Goal: Task Accomplishment & Management: Complete application form

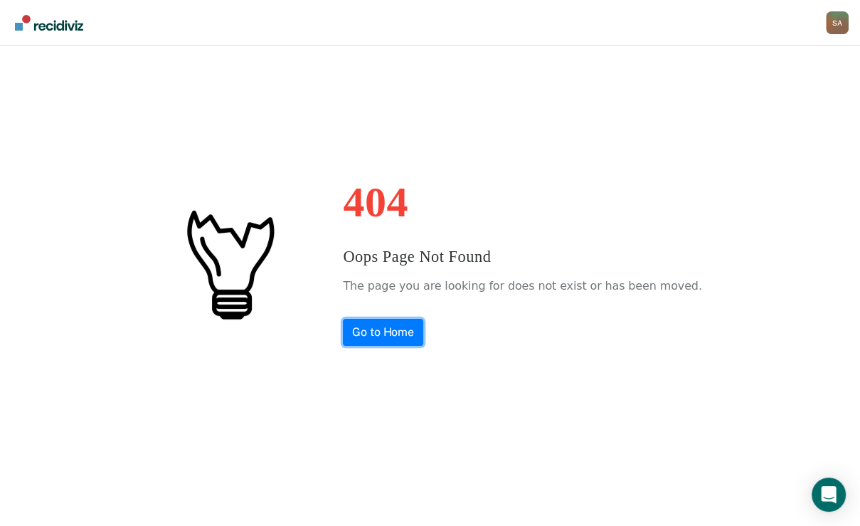
click at [379, 343] on link "Go to Home" at bounding box center [383, 332] width 80 height 27
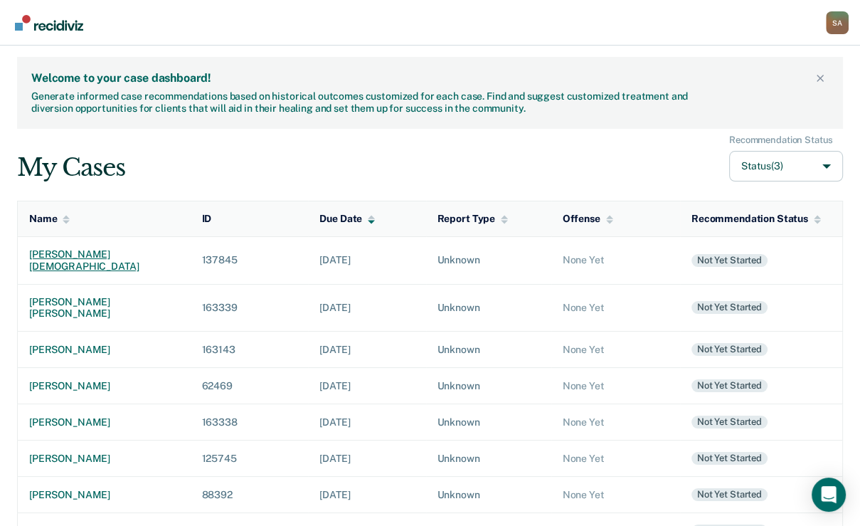
click at [33, 272] on div "[PERSON_NAME][DEMOGRAPHIC_DATA]" at bounding box center [104, 260] width 150 height 24
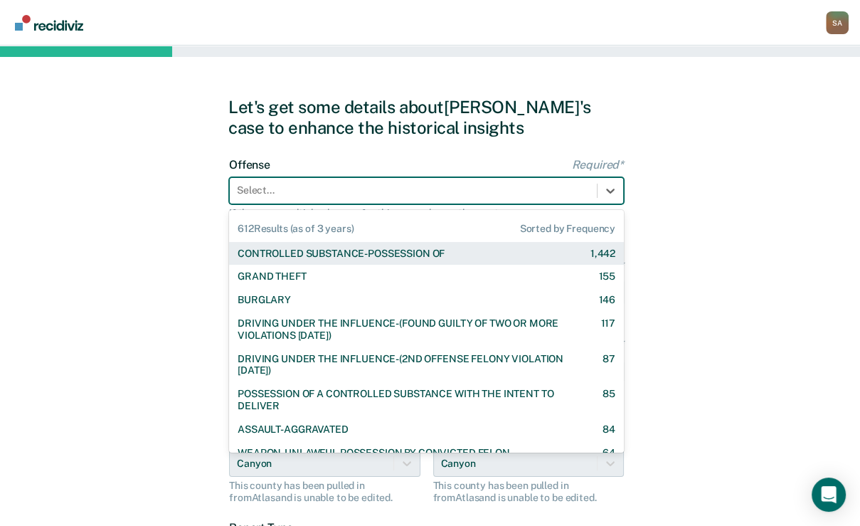
click at [412, 198] on div at bounding box center [413, 190] width 353 height 15
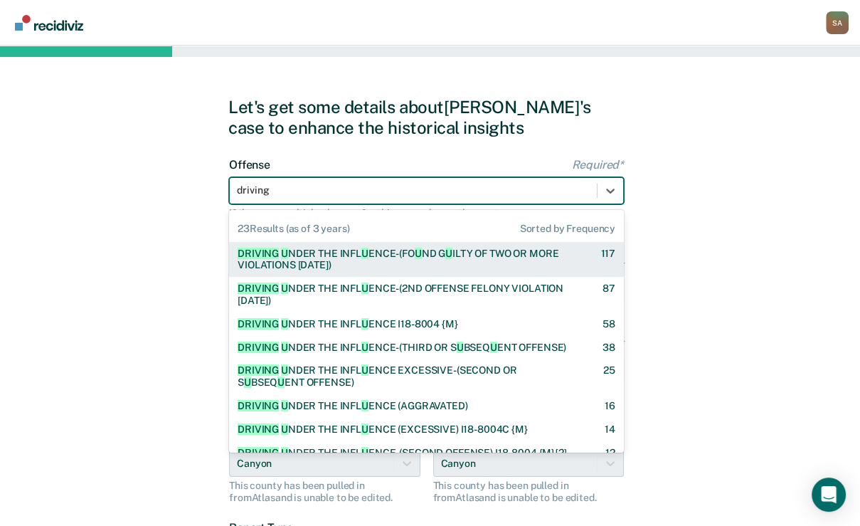
type input "driving u"
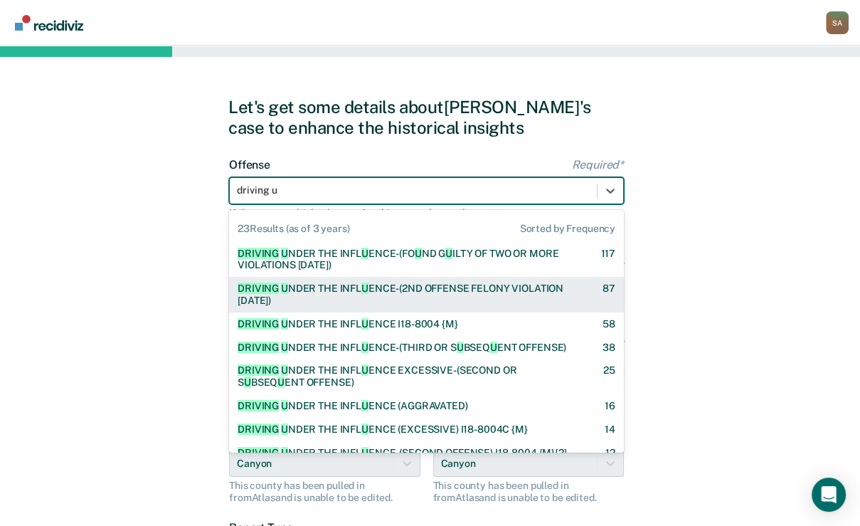
click at [327, 312] on div "DRIVING U NDER THE INFL U ENCE-(2ND OFFENSE FELONY VIOLATION [DATE]) 87" at bounding box center [426, 295] width 395 height 36
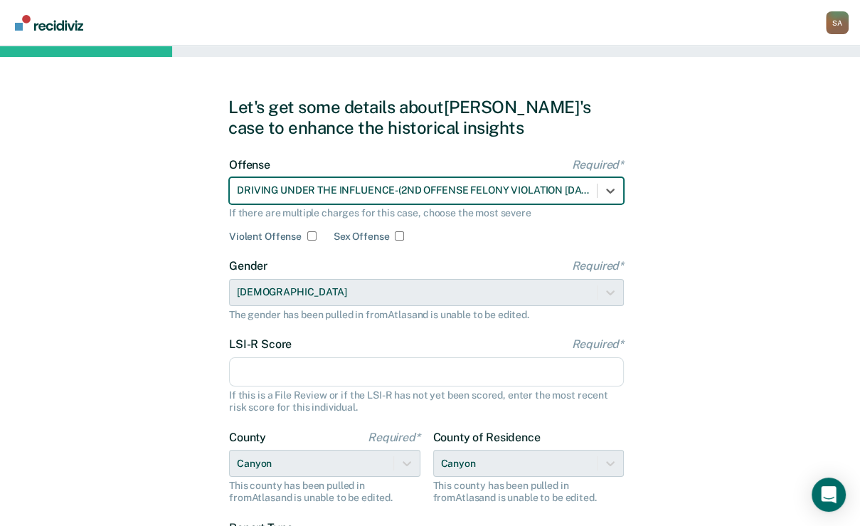
click at [292, 387] on input "LSI-R Score Required*" at bounding box center [426, 372] width 395 height 30
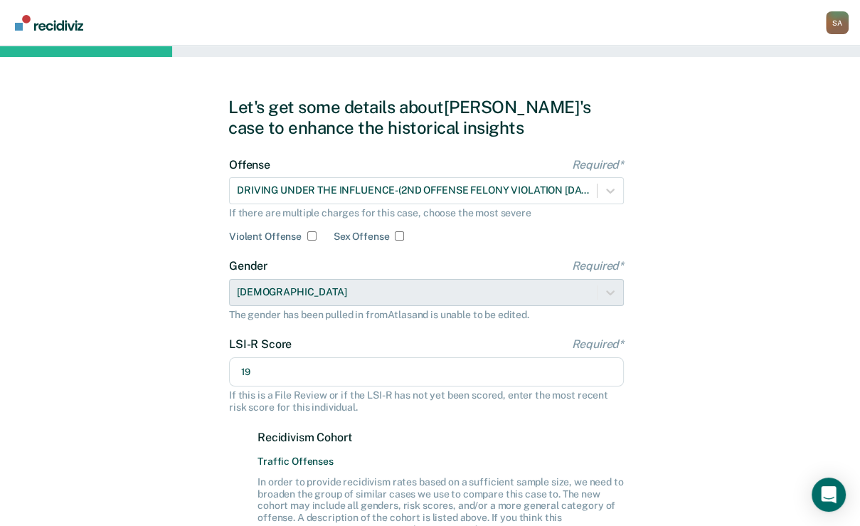
type input "19"
click at [110, 374] on div "Let's get some details about [PERSON_NAME]'s case to enhance the historical ins…" at bounding box center [430, 427] width 860 height 763
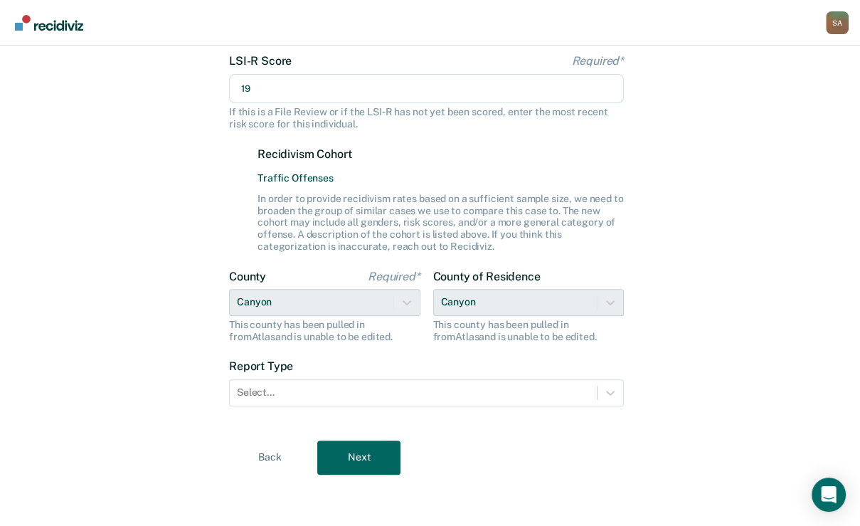
scroll to position [393, 0]
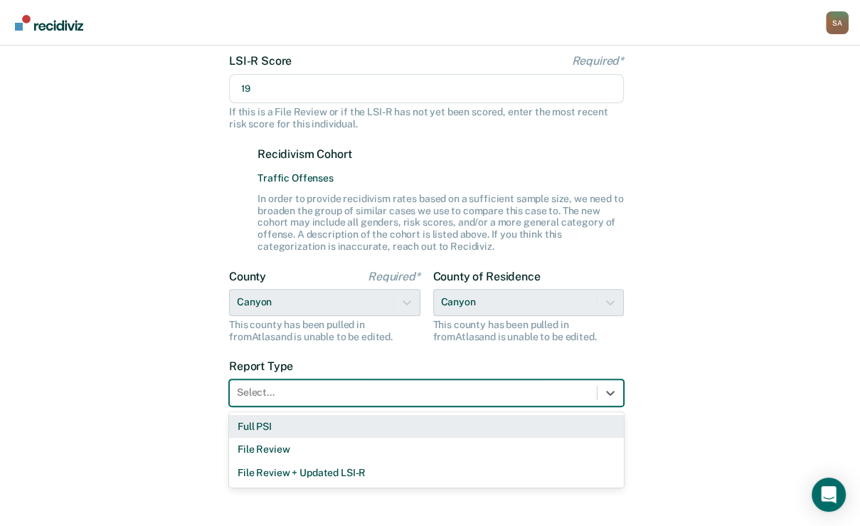
click at [294, 395] on div at bounding box center [413, 392] width 353 height 15
click at [292, 425] on div "Full PSI" at bounding box center [426, 426] width 395 height 23
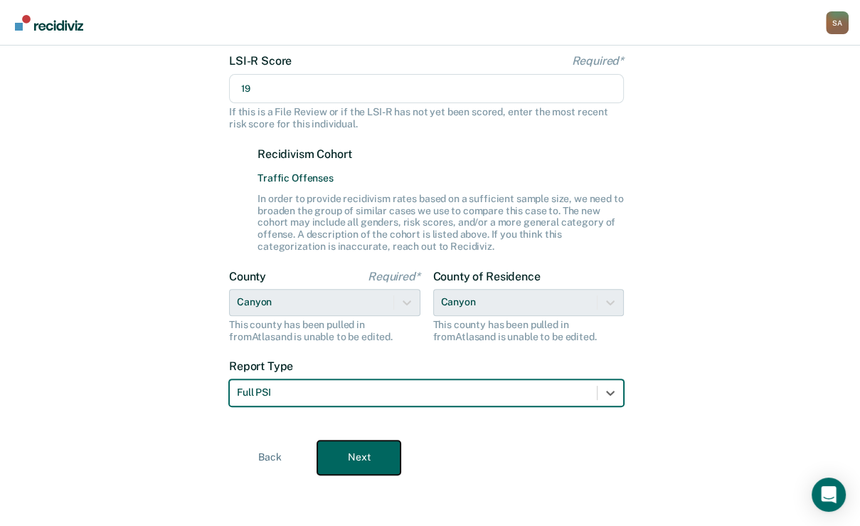
click at [347, 452] on button "Next" at bounding box center [358, 457] width 83 height 34
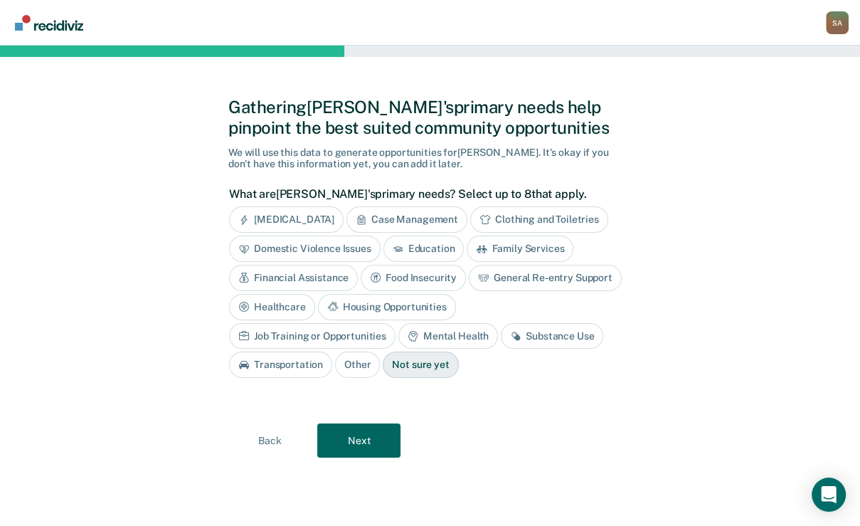
click at [467, 206] on div "Case Management" at bounding box center [406, 219] width 121 height 26
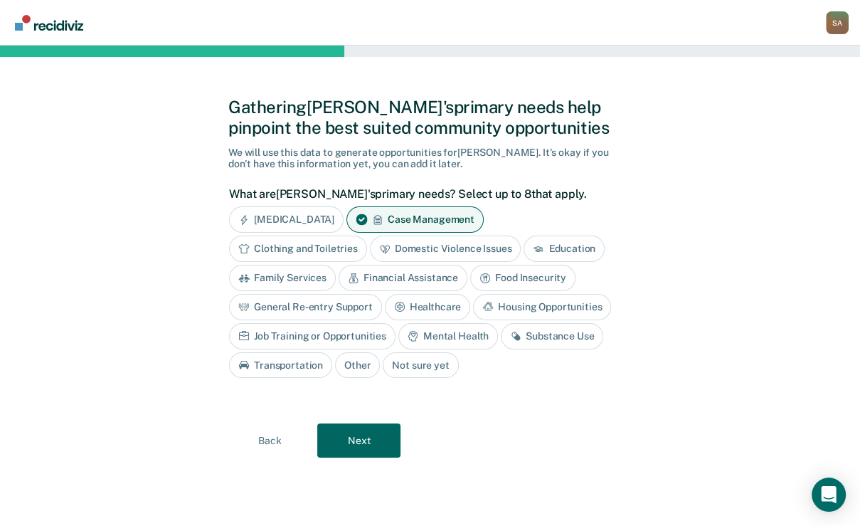
click at [467, 265] on div "Financial Assistance" at bounding box center [403, 278] width 129 height 26
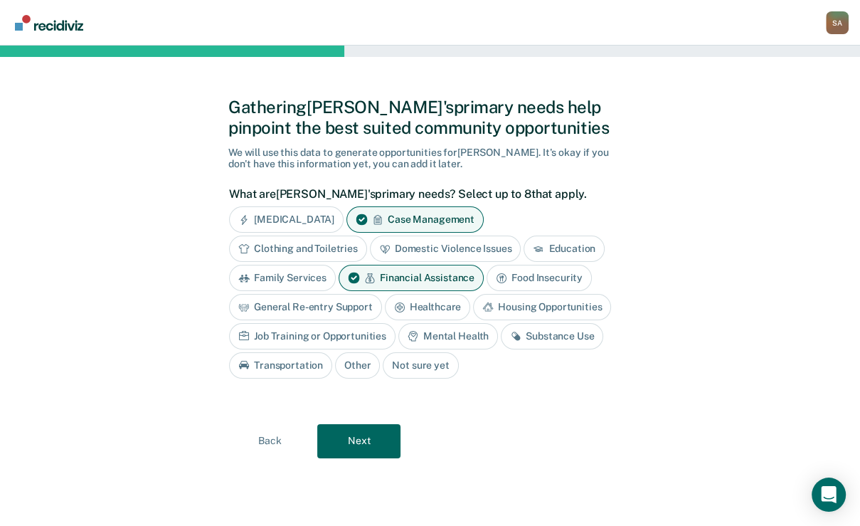
click at [456, 349] on div "Mental Health" at bounding box center [448, 336] width 100 height 26
click at [484, 265] on div "Financial Assistance" at bounding box center [411, 278] width 145 height 26
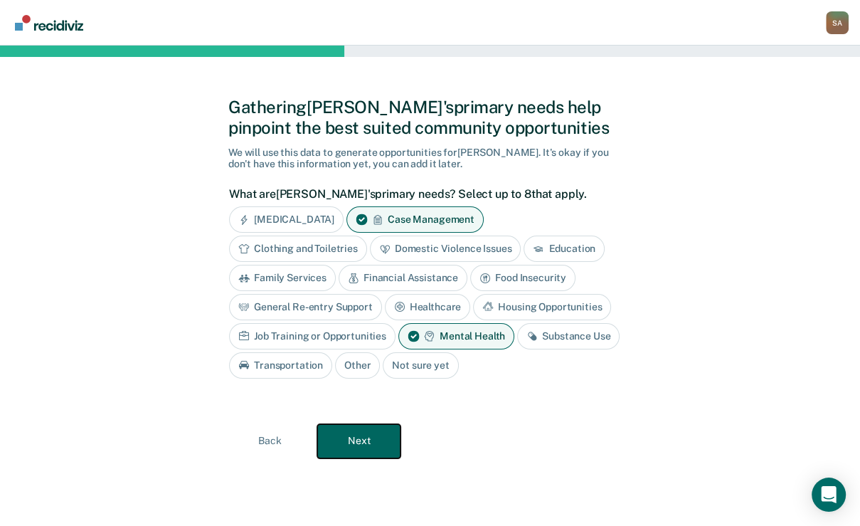
click at [381, 447] on button "Next" at bounding box center [358, 441] width 83 height 34
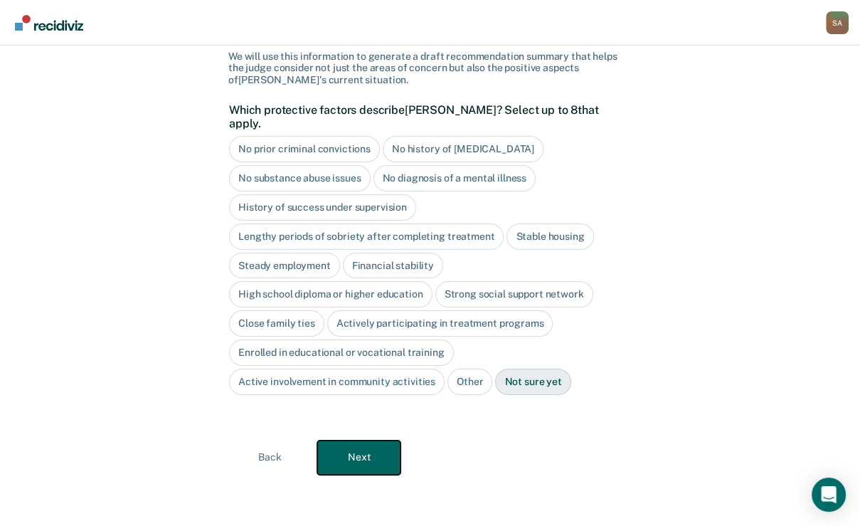
scroll to position [107, 0]
click at [506, 250] on div "Stable housing" at bounding box center [549, 236] width 87 height 26
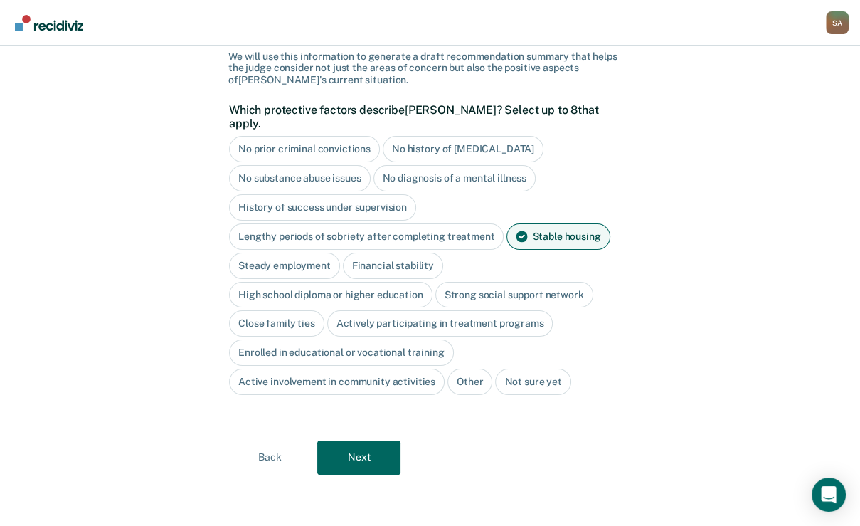
scroll to position [220, 0]
click at [341, 464] on button "Next" at bounding box center [358, 457] width 83 height 34
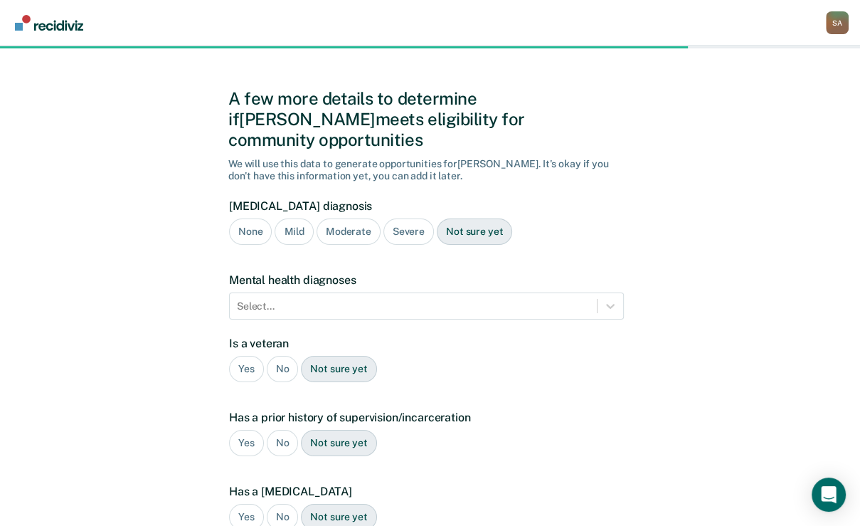
scroll to position [0, 0]
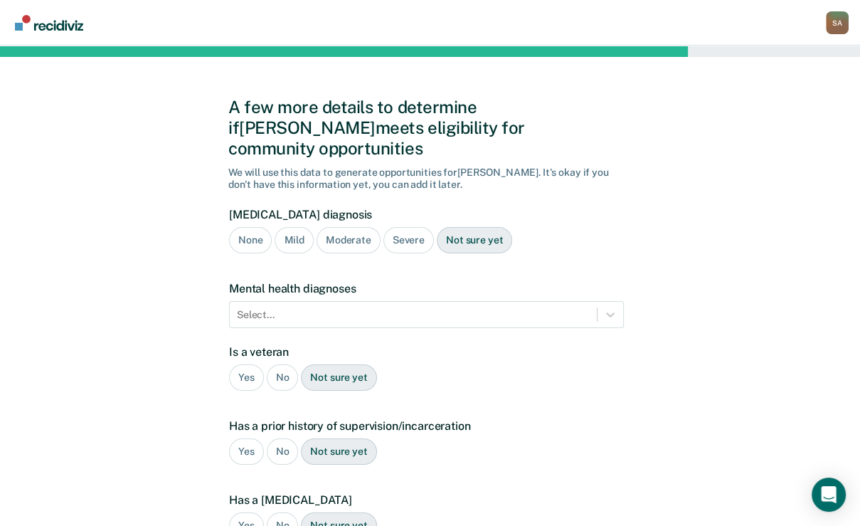
click at [498, 253] on div "Not sure yet" at bounding box center [474, 240] width 75 height 26
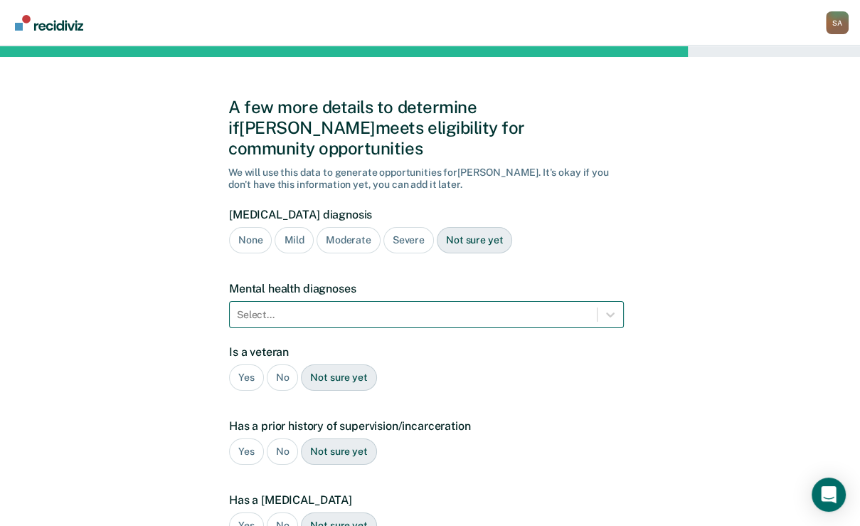
click at [374, 328] on div "Select..." at bounding box center [426, 314] width 395 height 27
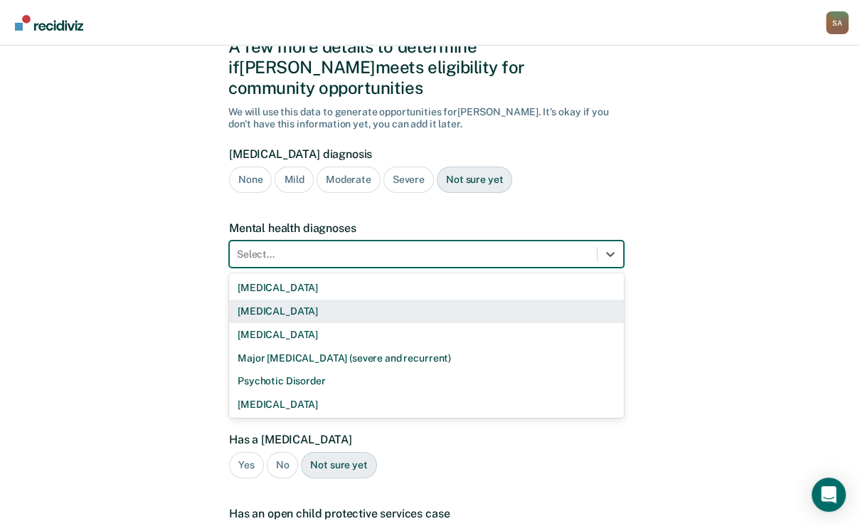
scroll to position [69, 0]
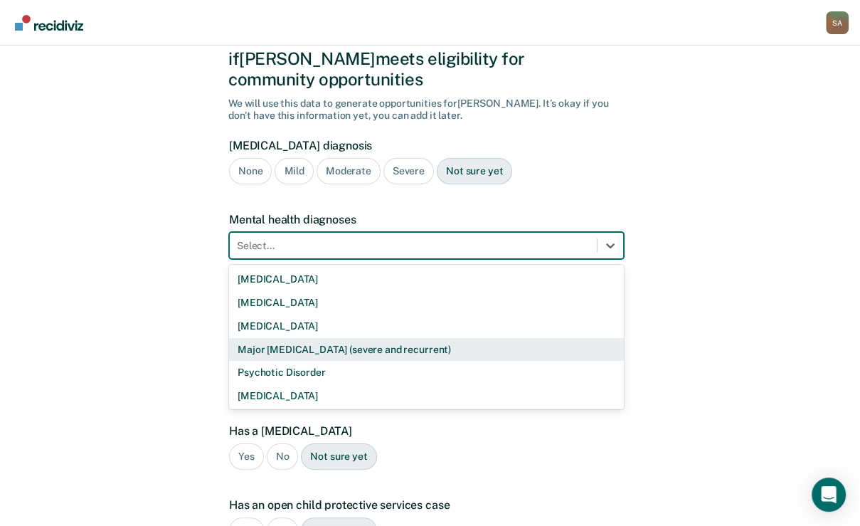
click at [303, 361] on div "Major [MEDICAL_DATA] (severe and recurrent)" at bounding box center [426, 349] width 395 height 23
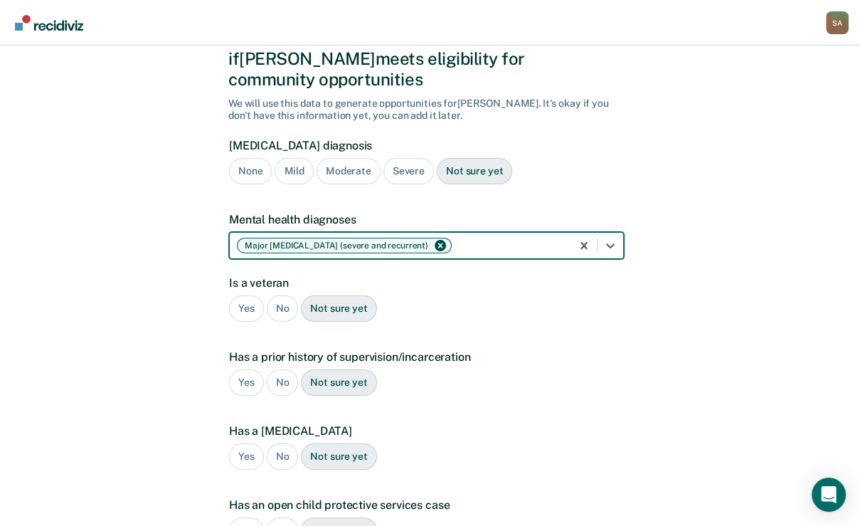
click at [261, 321] on div "Yes" at bounding box center [246, 308] width 35 height 26
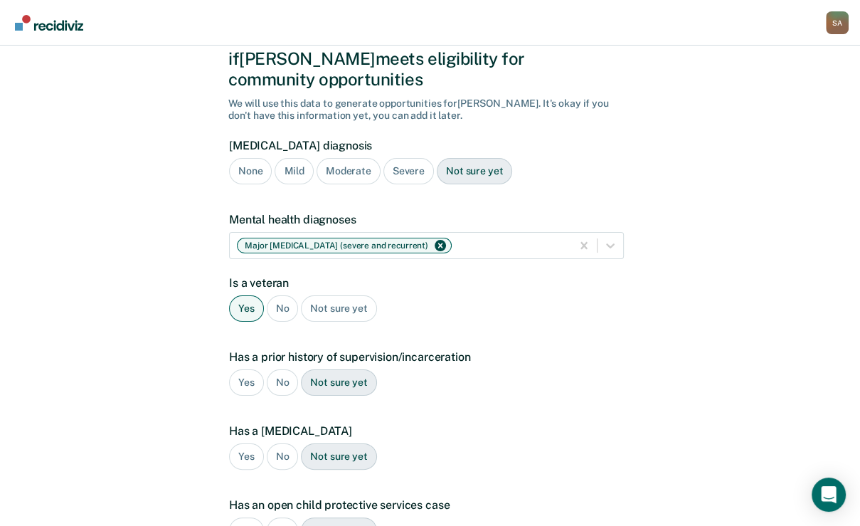
scroll to position [126, 0]
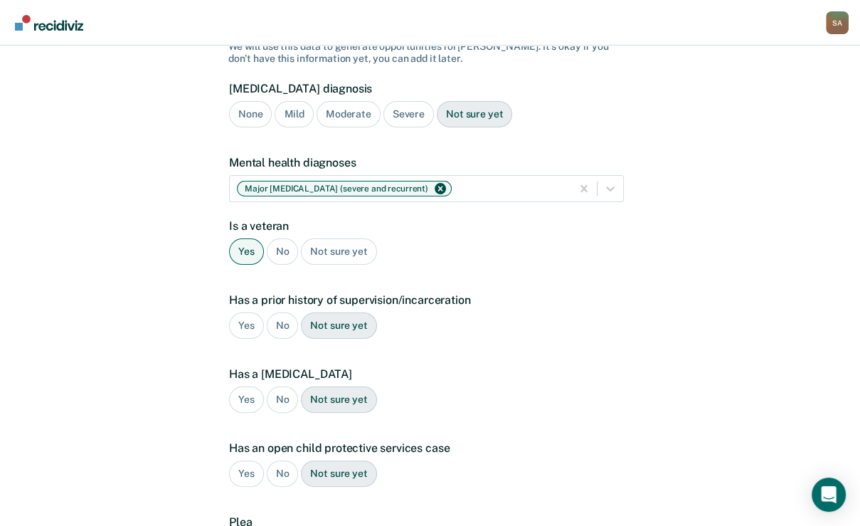
click at [259, 339] on div "Yes" at bounding box center [246, 325] width 35 height 26
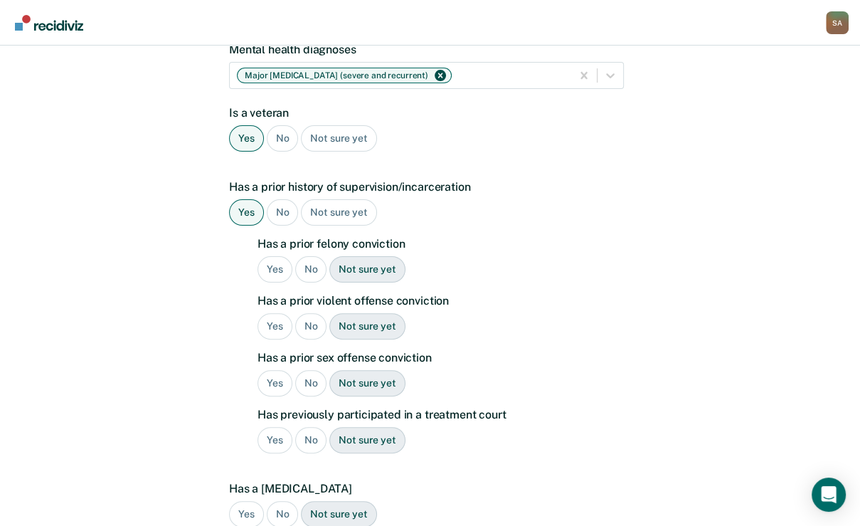
scroll to position [240, 0]
click at [282, 282] on div "Yes" at bounding box center [274, 268] width 35 height 26
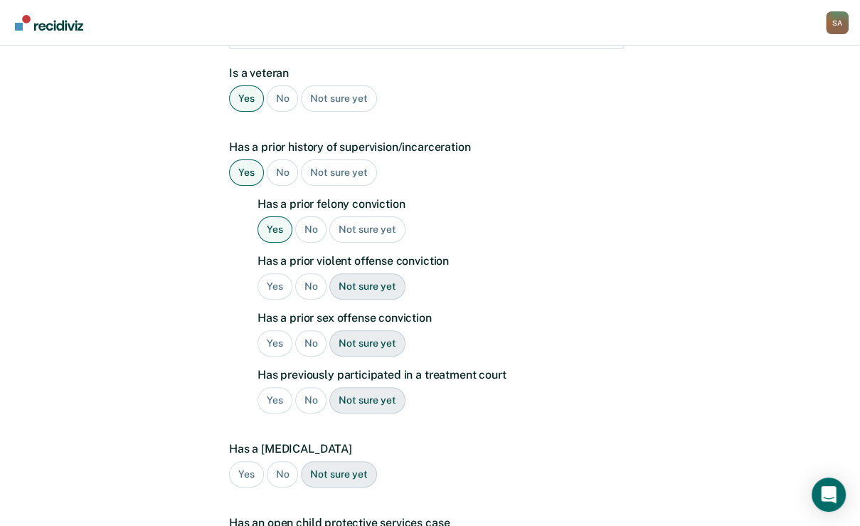
scroll to position [297, 0]
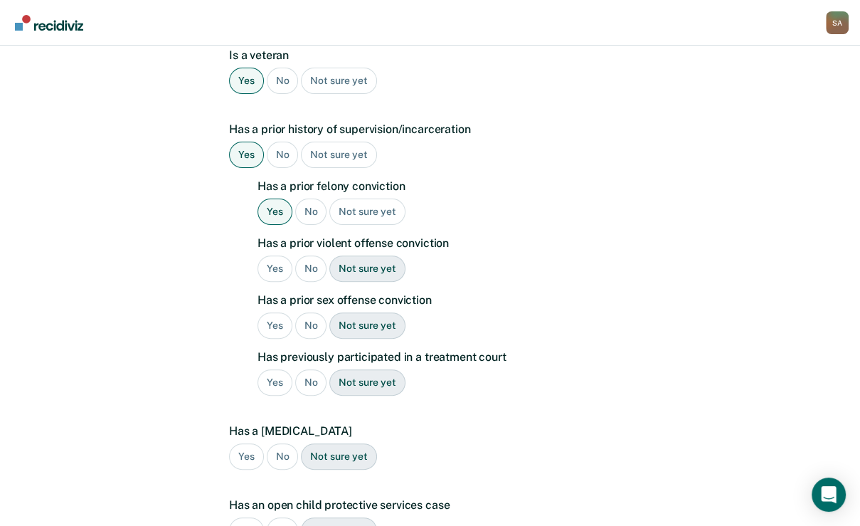
click at [270, 282] on div "Yes" at bounding box center [274, 268] width 35 height 26
click at [319, 339] on div "No" at bounding box center [311, 325] width 32 height 26
click at [323, 282] on div "No" at bounding box center [311, 268] width 32 height 26
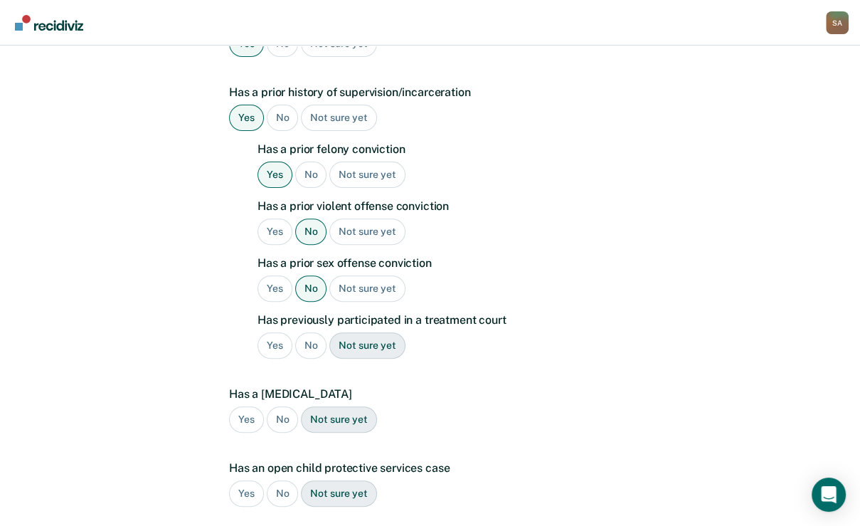
scroll to position [353, 0]
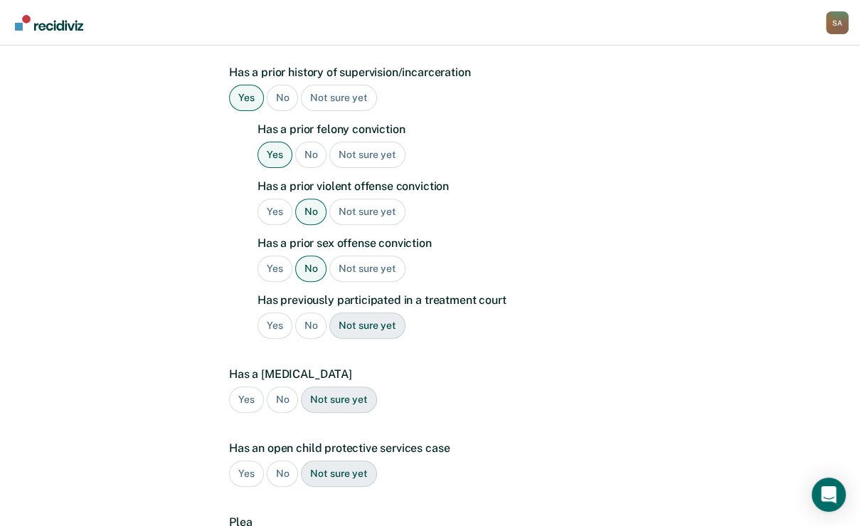
click at [317, 339] on div "No" at bounding box center [311, 325] width 32 height 26
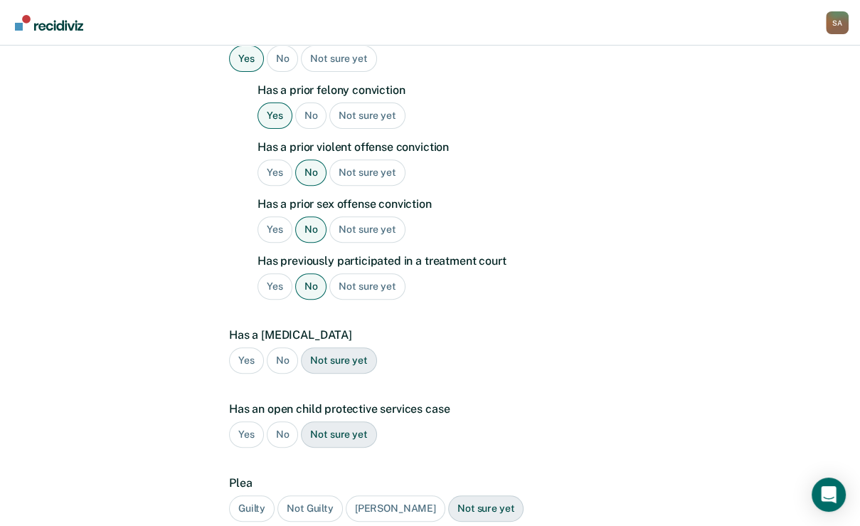
scroll to position [467, 0]
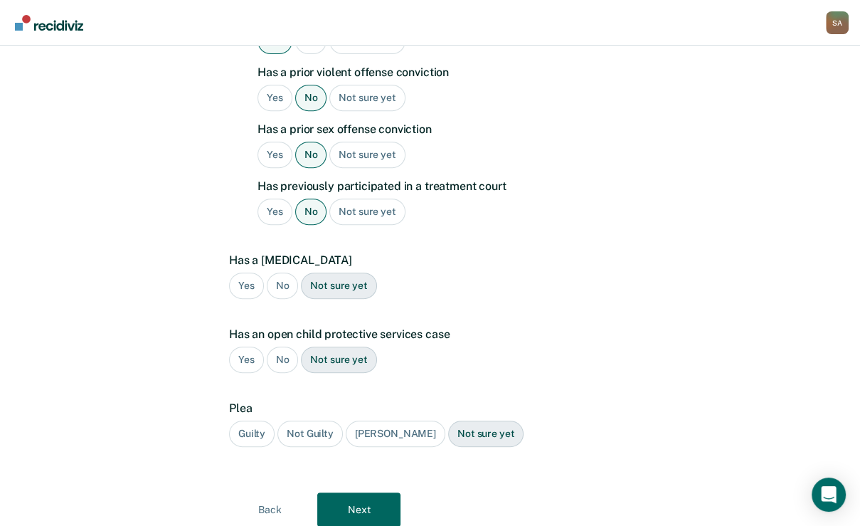
click at [290, 299] on div "No" at bounding box center [283, 285] width 32 height 26
click at [289, 384] on div "Has an open child protective services case Yes No Not sure yet" at bounding box center [426, 355] width 395 height 57
click at [291, 373] on div "No" at bounding box center [283, 359] width 32 height 26
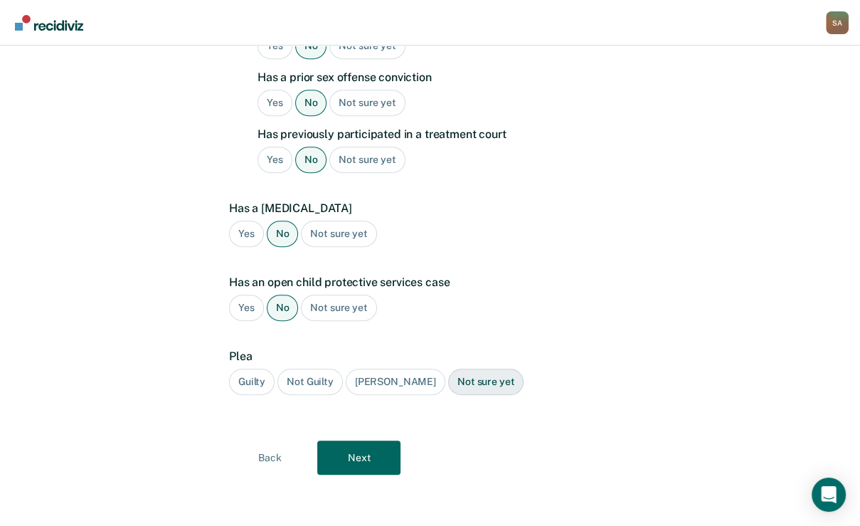
scroll to position [581, 0]
click at [259, 395] on div "Guilty" at bounding box center [252, 381] width 46 height 26
click at [354, 474] on button "Next" at bounding box center [358, 457] width 83 height 34
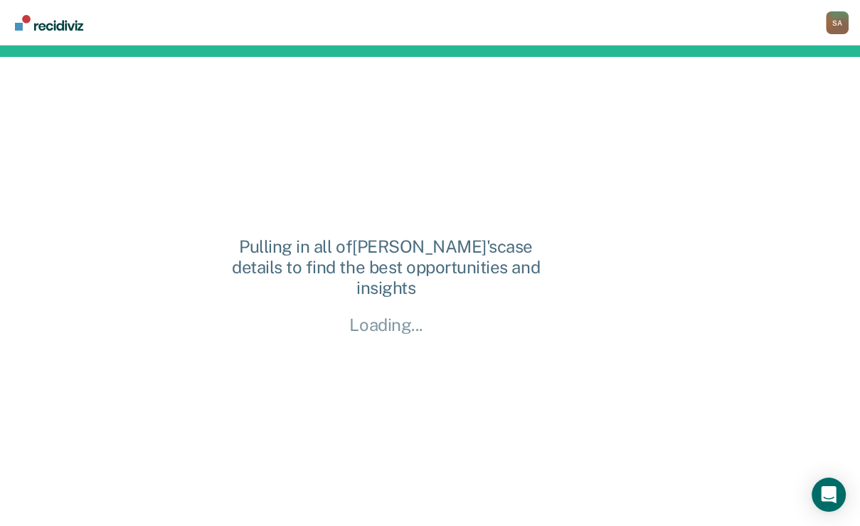
scroll to position [11, 0]
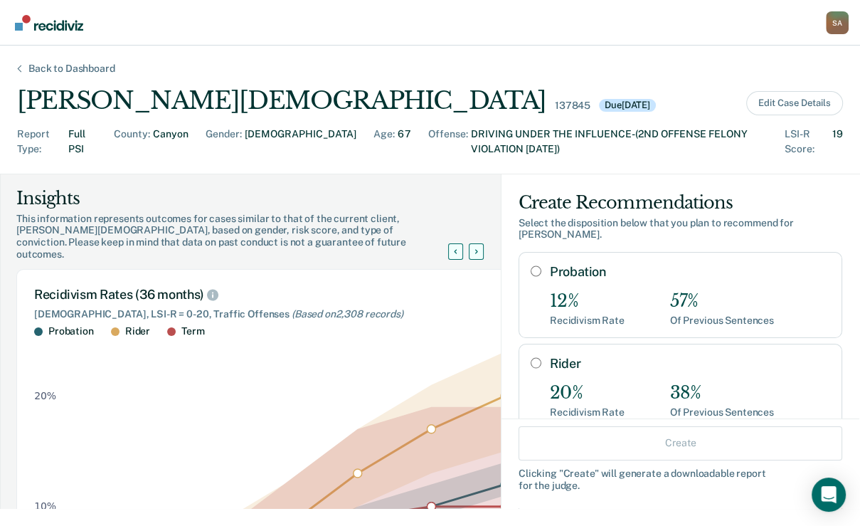
click at [531, 277] on input "Probation" at bounding box center [536, 270] width 11 height 11
radio input "true"
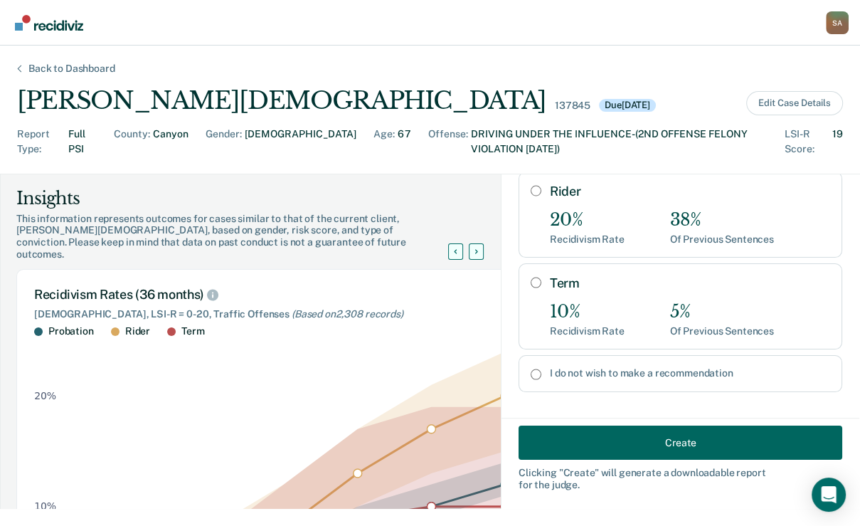
scroll to position [299, 0]
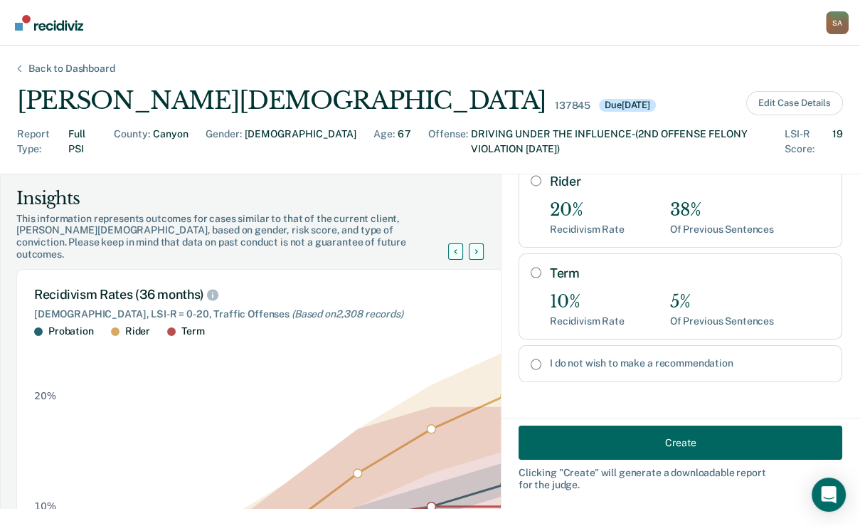
click at [531, 267] on input "Term" at bounding box center [536, 272] width 11 height 11
radio input "true"
radio input "false"
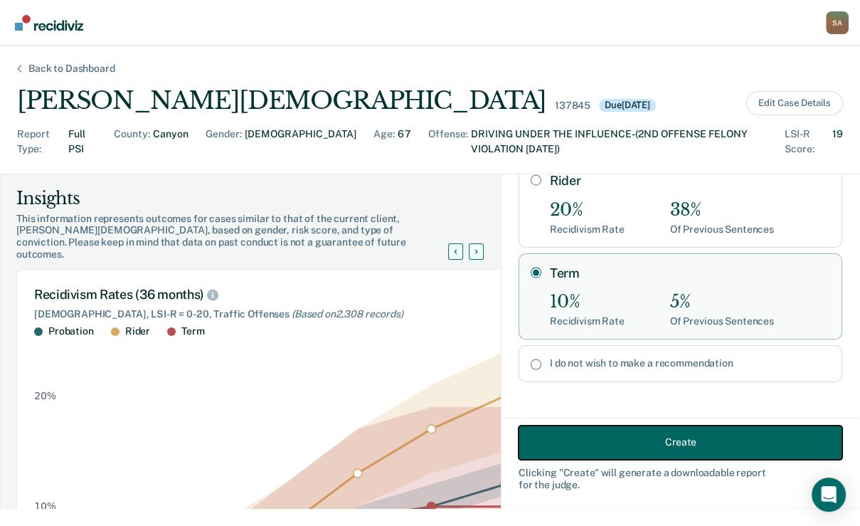
click at [619, 436] on button "Create" at bounding box center [680, 442] width 324 height 34
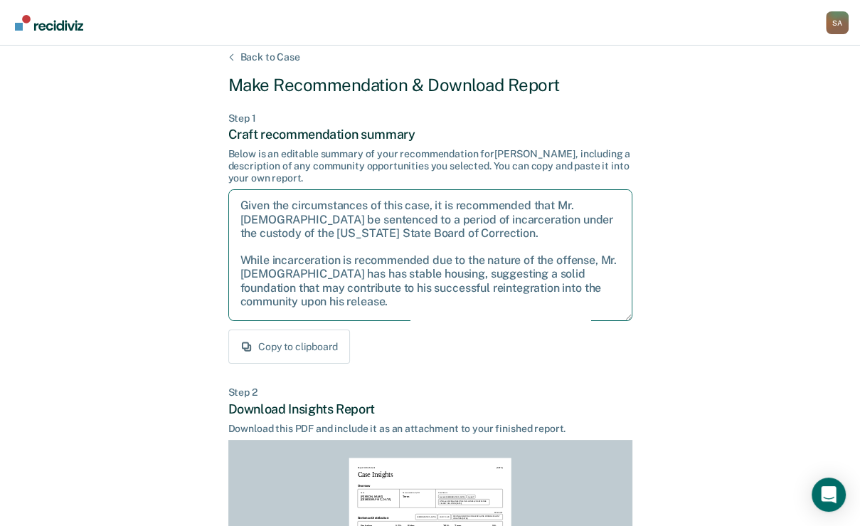
scroll to position [125, 0]
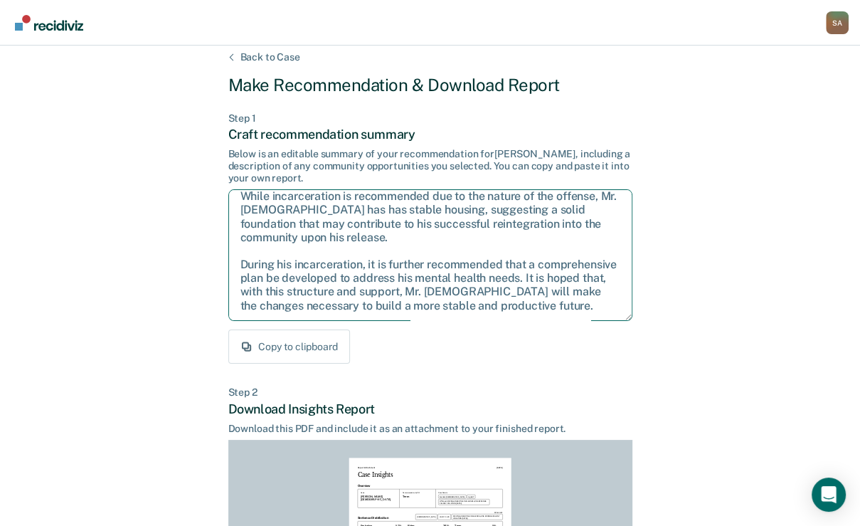
drag, startPoint x: 257, startPoint y: 266, endPoint x: 579, endPoint y: 440, distance: 366.3
click at [579, 440] on div "Back to Case Make Recommendation & Download Report Step 1 Craft recommendation …" at bounding box center [430, 416] width 404 height 731
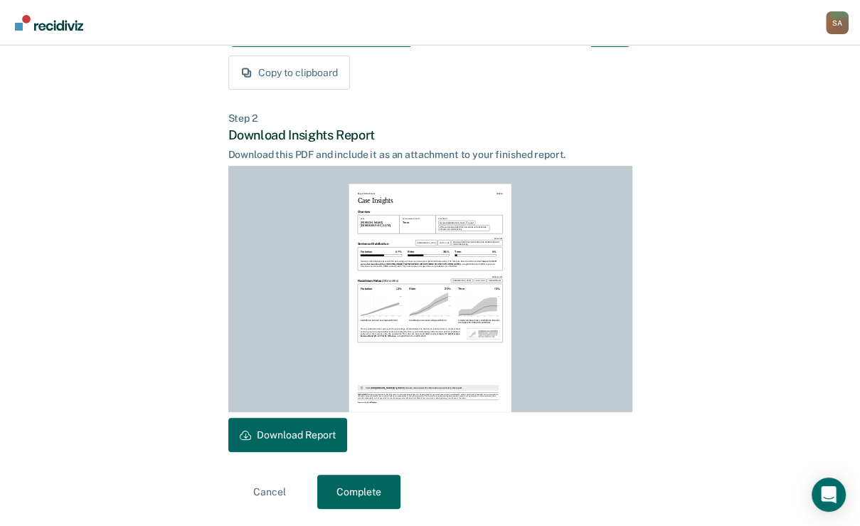
scroll to position [371, 0]
click at [347, 437] on button "Download Report" at bounding box center [287, 434] width 119 height 34
